Goal: Task Accomplishment & Management: Complete application form

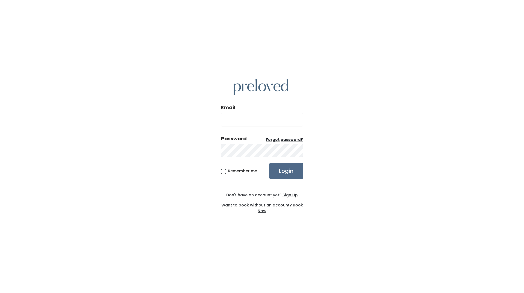
click at [247, 117] on input "Email" at bounding box center [262, 120] width 82 height 14
drag, startPoint x: 309, startPoint y: 251, endPoint x: 303, endPoint y: 242, distance: 10.2
click at [310, 251] on div "Email Password Forgot password? Remember me Login Don't have an account yet? Si…" at bounding box center [262, 146] width 524 height 293
click at [289, 194] on u "Sign Up" at bounding box center [290, 194] width 15 height 5
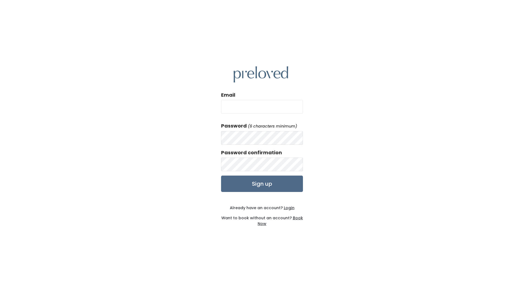
click at [256, 107] on input "Email" at bounding box center [262, 107] width 82 height 14
type input "kzdriggs@gmail.com"
click at [266, 186] on input "Sign up" at bounding box center [262, 184] width 82 height 16
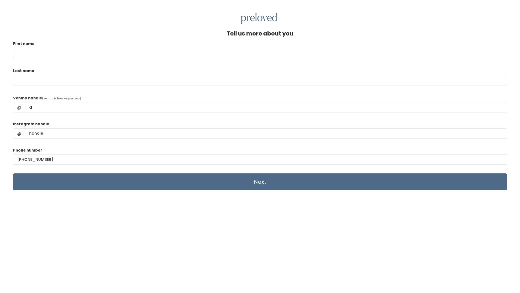
click at [73, 51] on input "First name" at bounding box center [260, 53] width 494 height 10
click at [52, 47] on div "First name" at bounding box center [260, 52] width 494 height 23
click at [54, 52] on input "First name" at bounding box center [260, 53] width 494 height 10
type input "k"
type input "Kara"
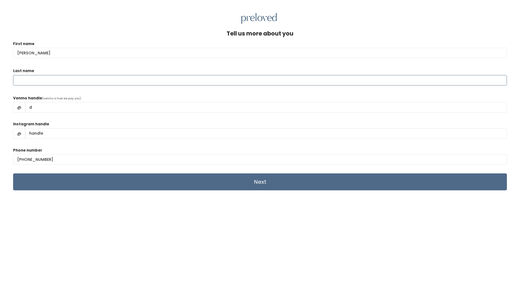
click at [34, 84] on input "Last name" at bounding box center [260, 80] width 494 height 10
type input "Driggs"
click at [30, 113] on div "Venmo handle (venmo is how we pay you) @ d" at bounding box center [260, 106] width 494 height 22
click at [34, 107] on input "d" at bounding box center [266, 107] width 482 height 10
type input "kzdriggs"
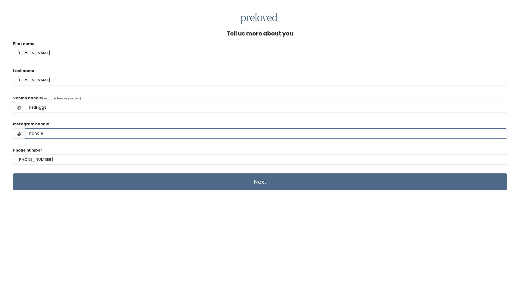
click at [50, 135] on input "Instagram handle" at bounding box center [266, 133] width 482 height 10
type input "kara_driggz"
click at [51, 161] on input "(555) 555-5555" at bounding box center [260, 159] width 494 height 10
drag, startPoint x: 51, startPoint y: 161, endPoint x: 2, endPoint y: 148, distance: 51.1
click at [1, 148] on div "Tell us more about you First name Kara Last name Driggs Venmo handle (venmo is …" at bounding box center [260, 170] width 520 height 293
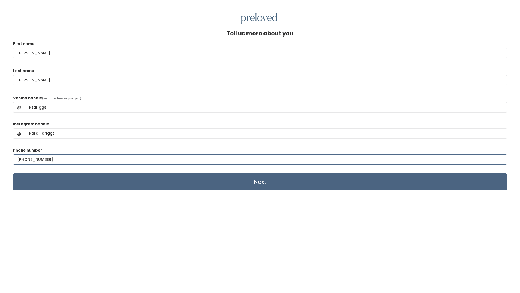
type input "(949) 315-6817"
click at [252, 189] on input "Next" at bounding box center [260, 181] width 494 height 17
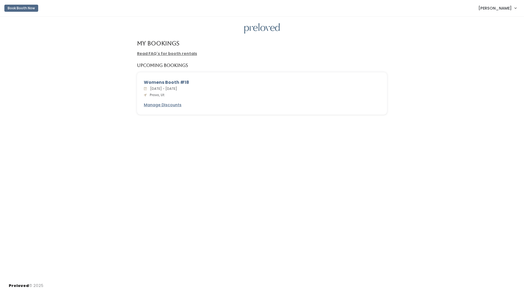
click at [500, 1] on nav "Book Booth Now [PERSON_NAME] My bookings Account settings Logout" at bounding box center [262, 8] width 524 height 17
click at [501, 7] on span "[PERSON_NAME]" at bounding box center [495, 8] width 33 height 6
click at [501, 32] on link "Account settings" at bounding box center [497, 31] width 49 height 10
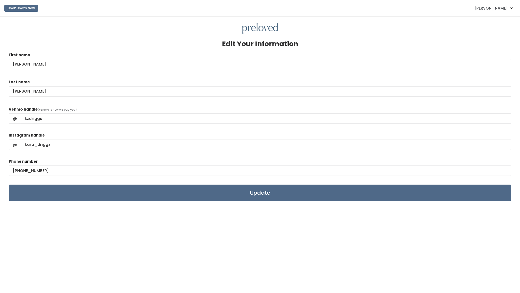
click at [503, 9] on span "Kara Driggs" at bounding box center [490, 8] width 33 height 6
click at [492, 19] on link "My bookings" at bounding box center [493, 22] width 49 height 10
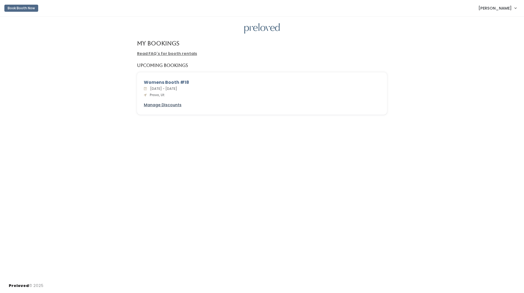
click at [170, 105] on u "Manage Discounts" at bounding box center [163, 104] width 38 height 5
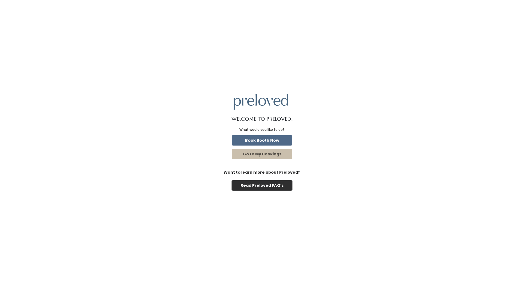
click at [268, 187] on button "Read Preloved FAQ's" at bounding box center [262, 185] width 60 height 10
